Goal: Use online tool/utility: Utilize a website feature to perform a specific function

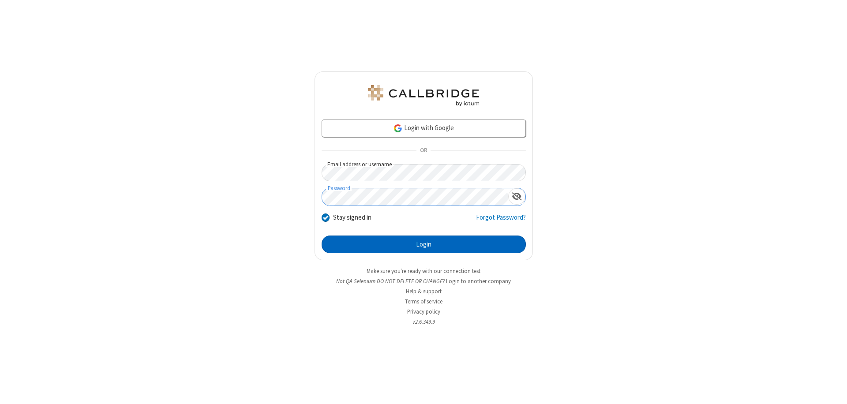
click at [424, 244] on button "Login" at bounding box center [424, 245] width 204 height 18
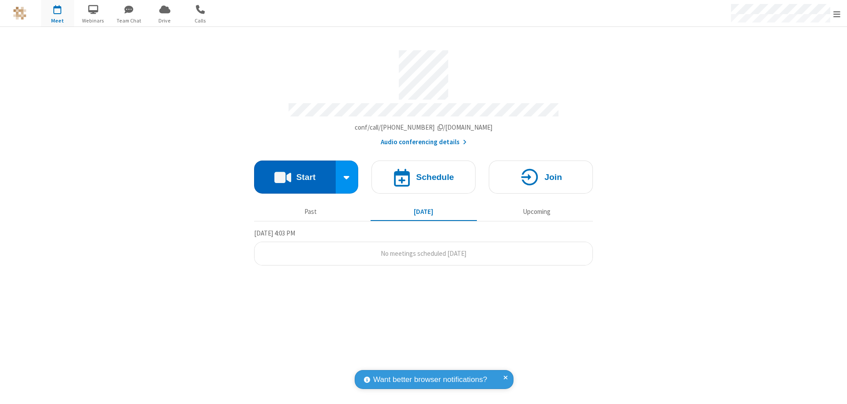
click at [295, 173] on button "Start" at bounding box center [295, 177] width 82 height 33
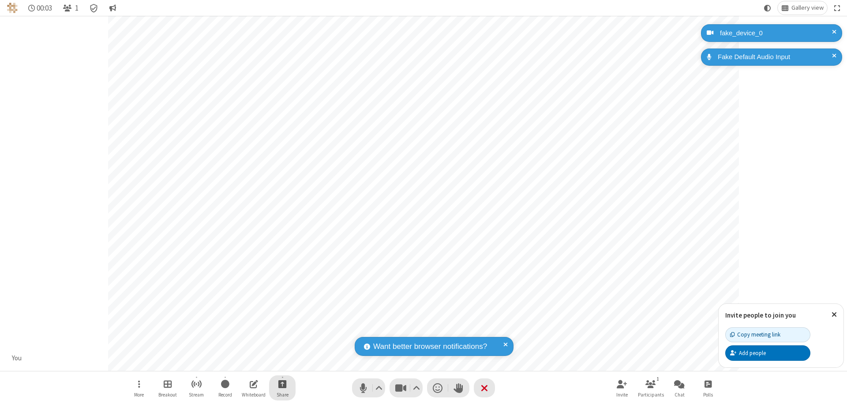
click at [282, 384] on span "Start sharing" at bounding box center [282, 384] width 8 height 11
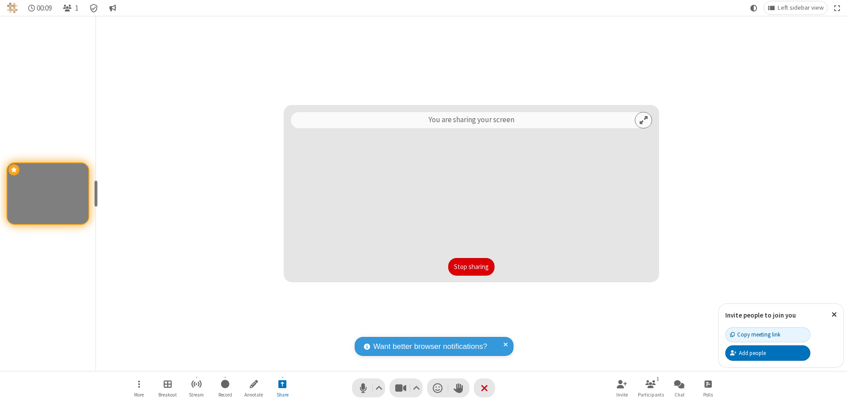
click at [471, 267] on button "Stop sharing" at bounding box center [471, 267] width 46 height 18
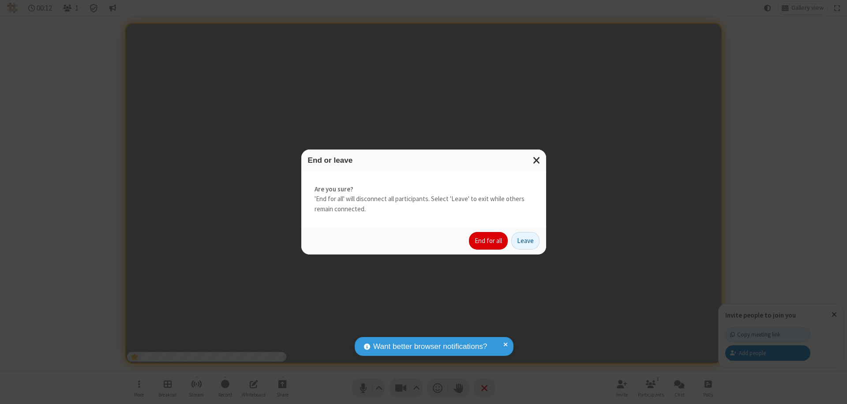
click at [489, 241] on button "End for all" at bounding box center [488, 241] width 39 height 18
